Goal: Task Accomplishment & Management: Manage account settings

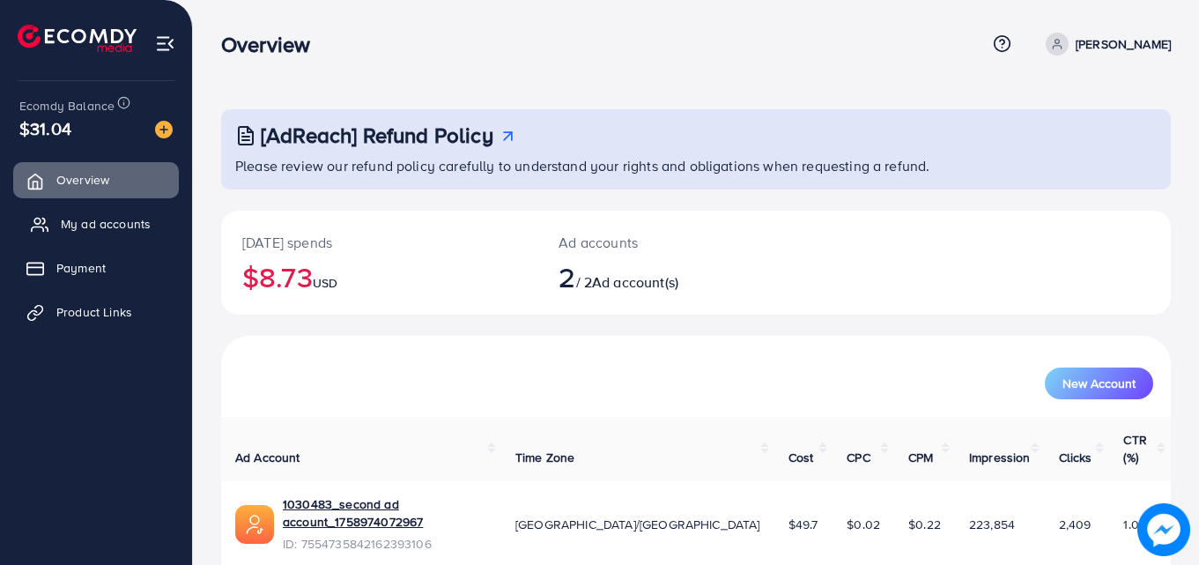
click at [81, 233] on span "My ad accounts" at bounding box center [106, 224] width 90 height 18
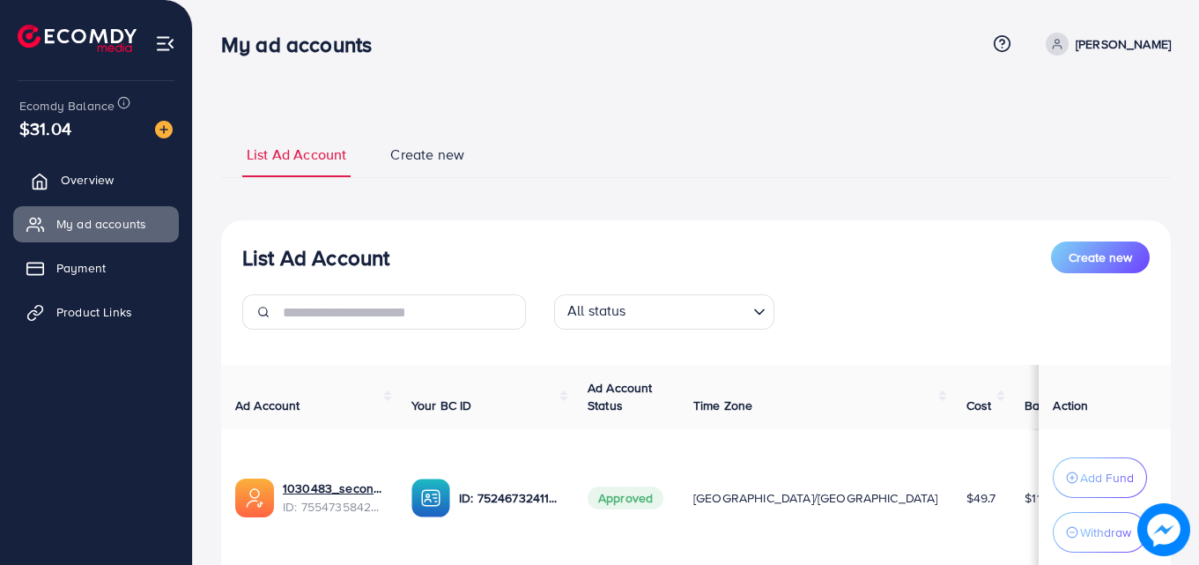
click at [92, 193] on link "Overview" at bounding box center [96, 179] width 166 height 35
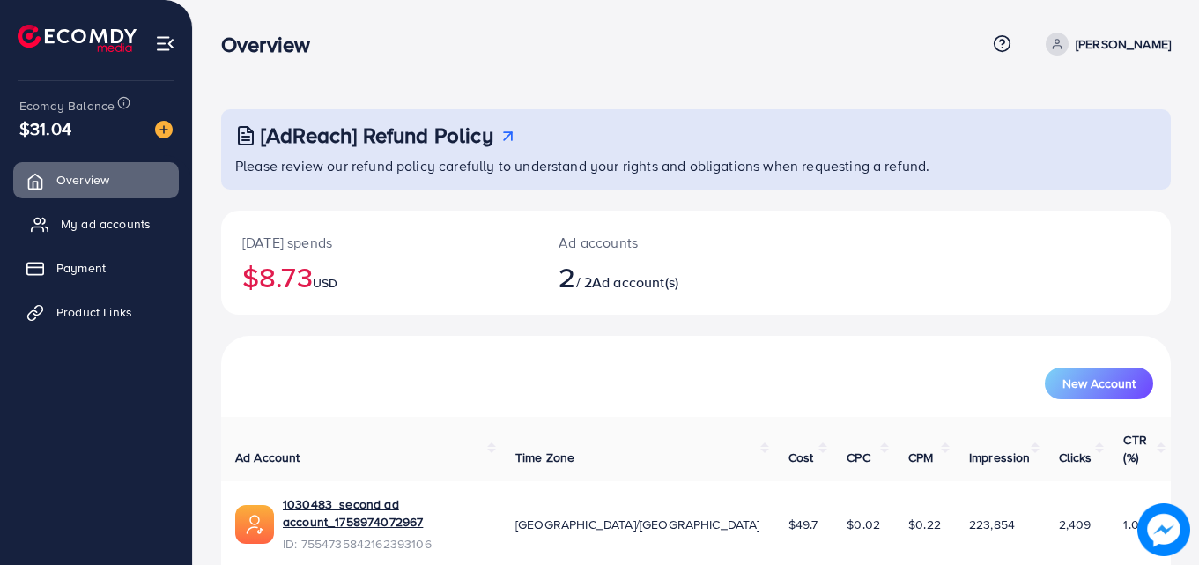
click at [87, 209] on link "My ad accounts" at bounding box center [96, 223] width 166 height 35
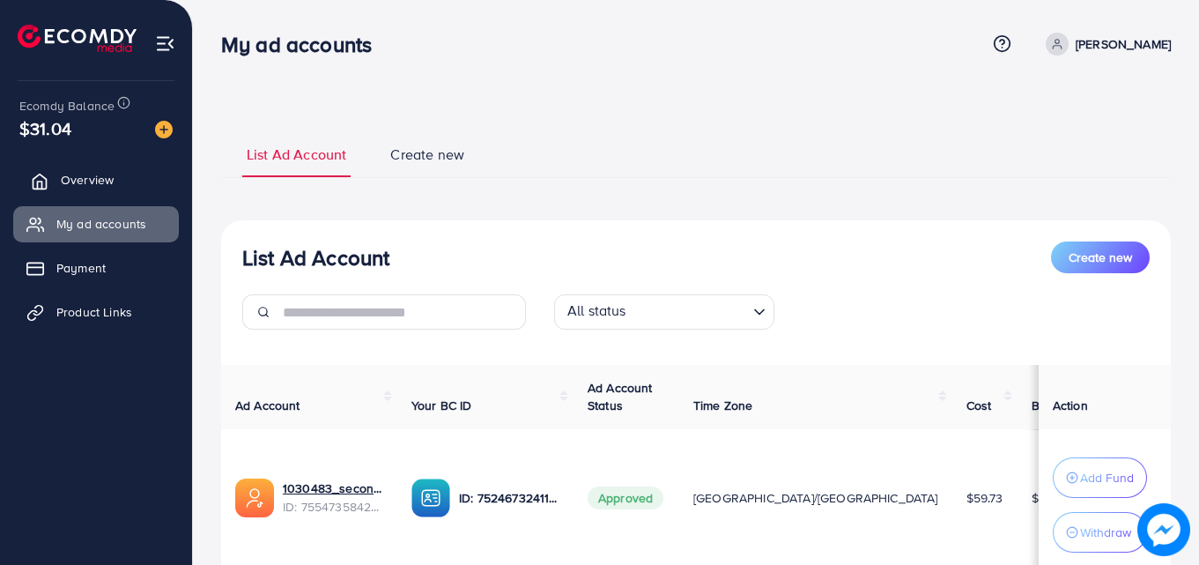
click at [92, 184] on span "Overview" at bounding box center [87, 180] width 53 height 18
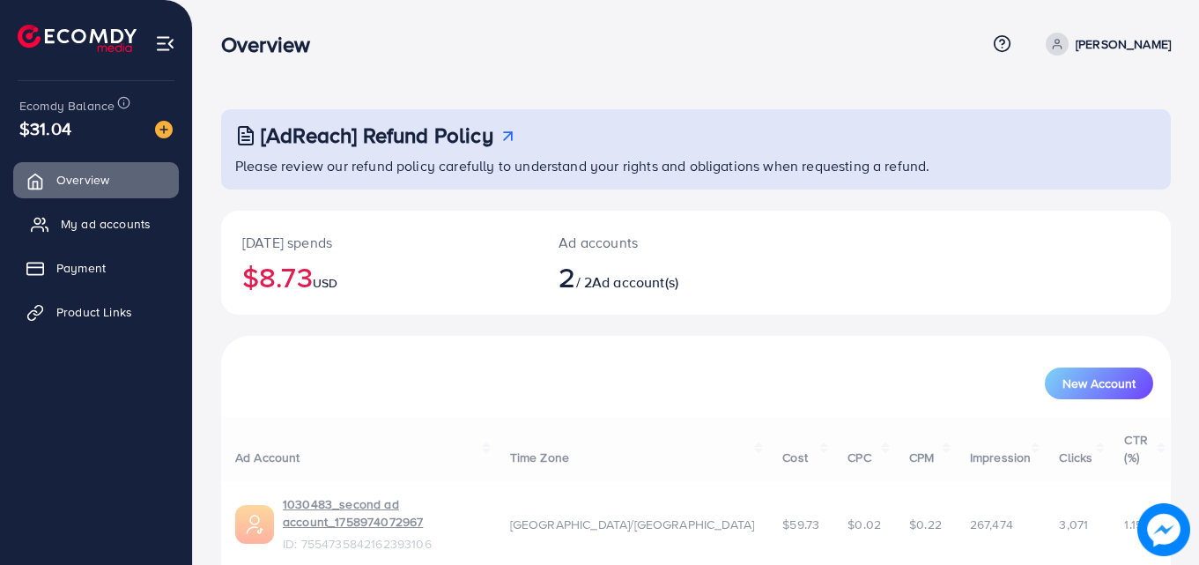
click at [92, 226] on span "My ad accounts" at bounding box center [106, 224] width 90 height 18
